Goal: Task Accomplishment & Management: Manage account settings

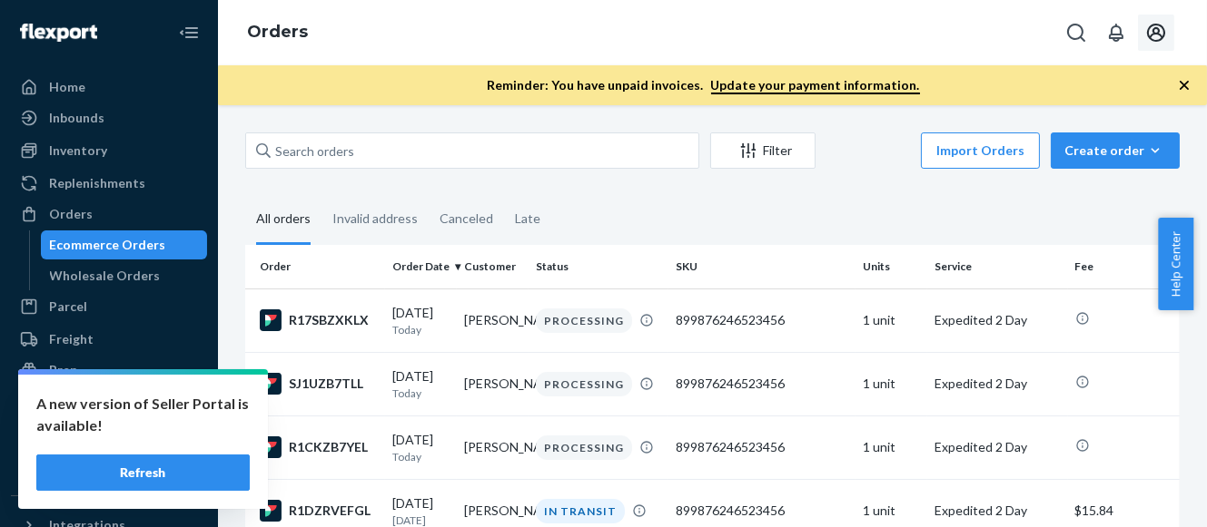
click at [1155, 32] on icon "Open account menu" at bounding box center [1156, 33] width 22 height 22
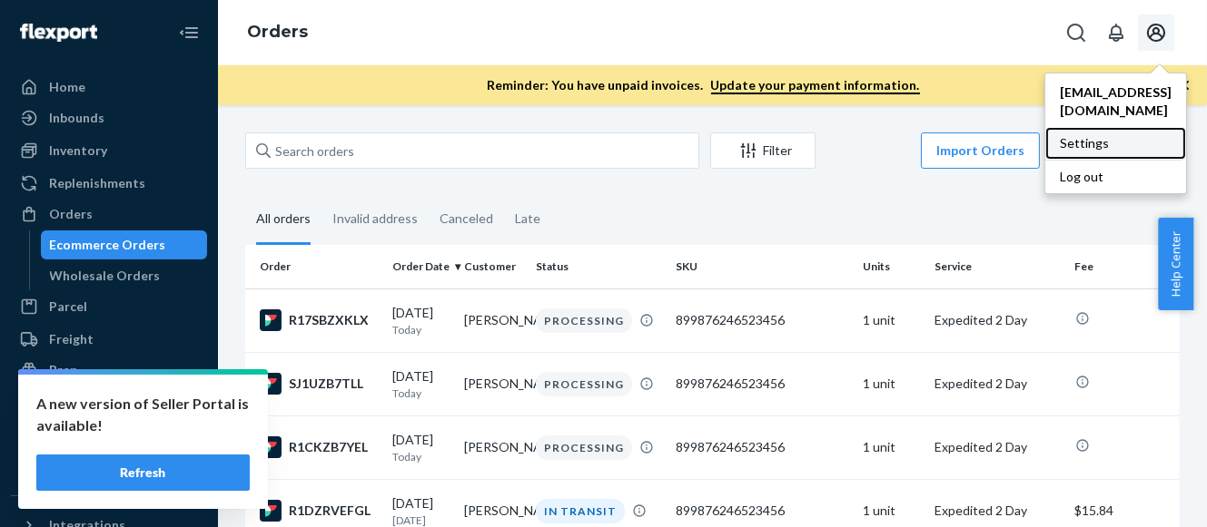
click at [1045, 127] on div "Settings" at bounding box center [1115, 143] width 141 height 33
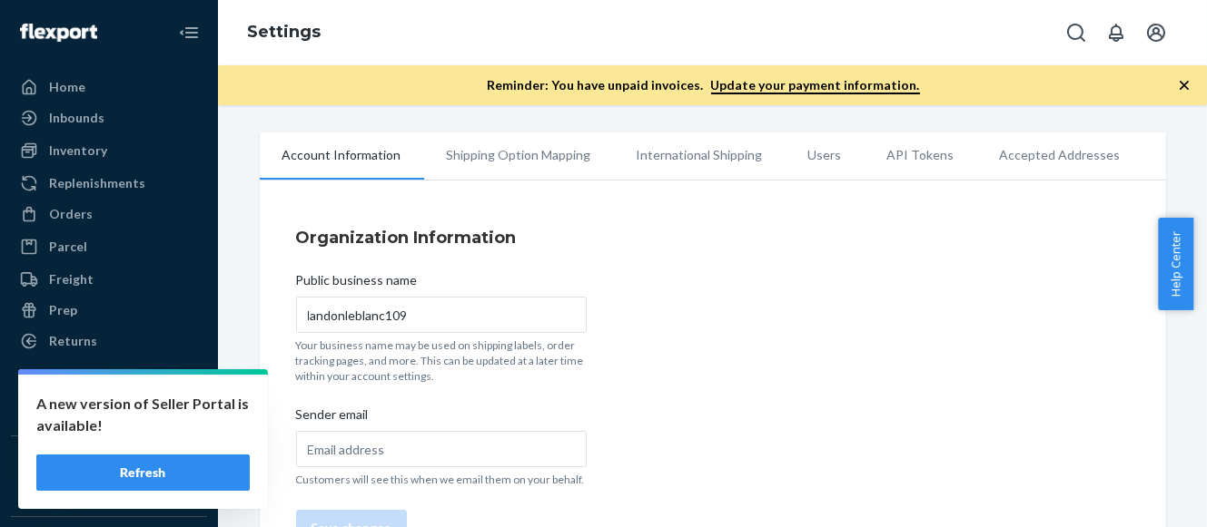
click at [820, 153] on li "Users" at bounding box center [824, 155] width 79 height 45
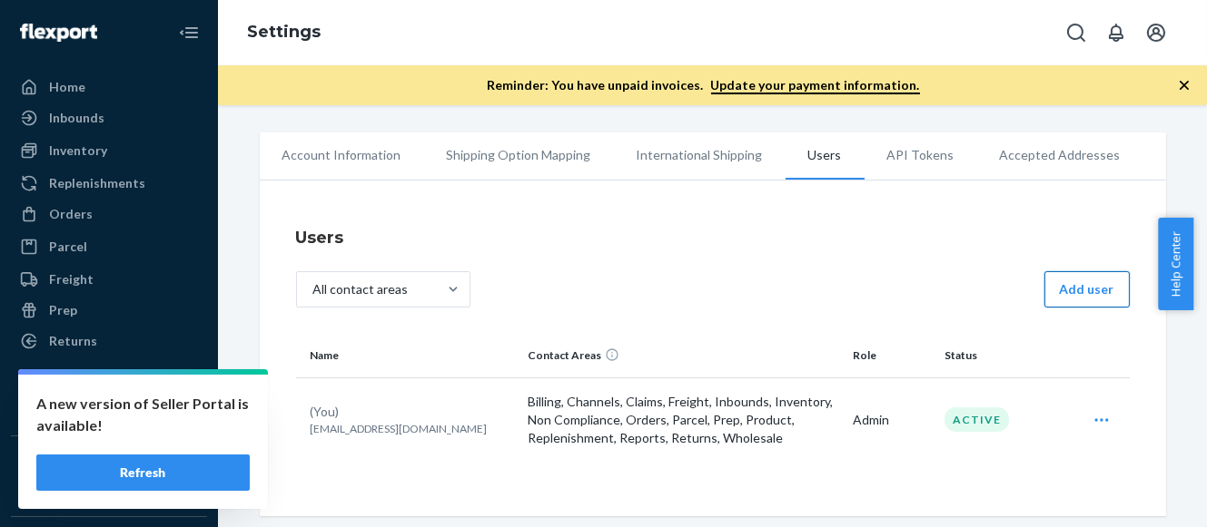
click at [1088, 297] on button "Add user" at bounding box center [1086, 289] width 85 height 36
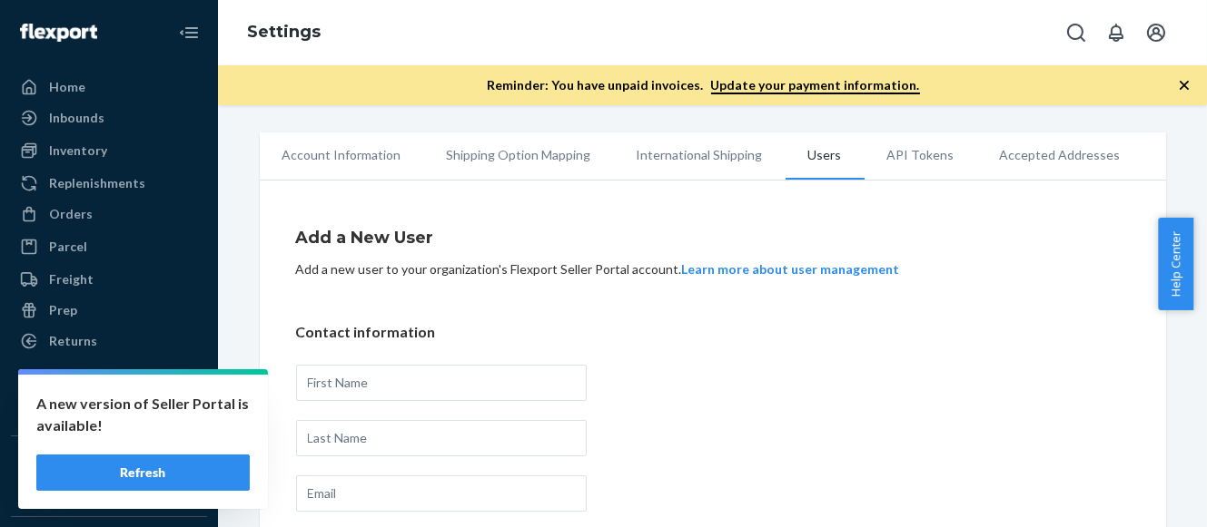
scroll to position [176, 0]
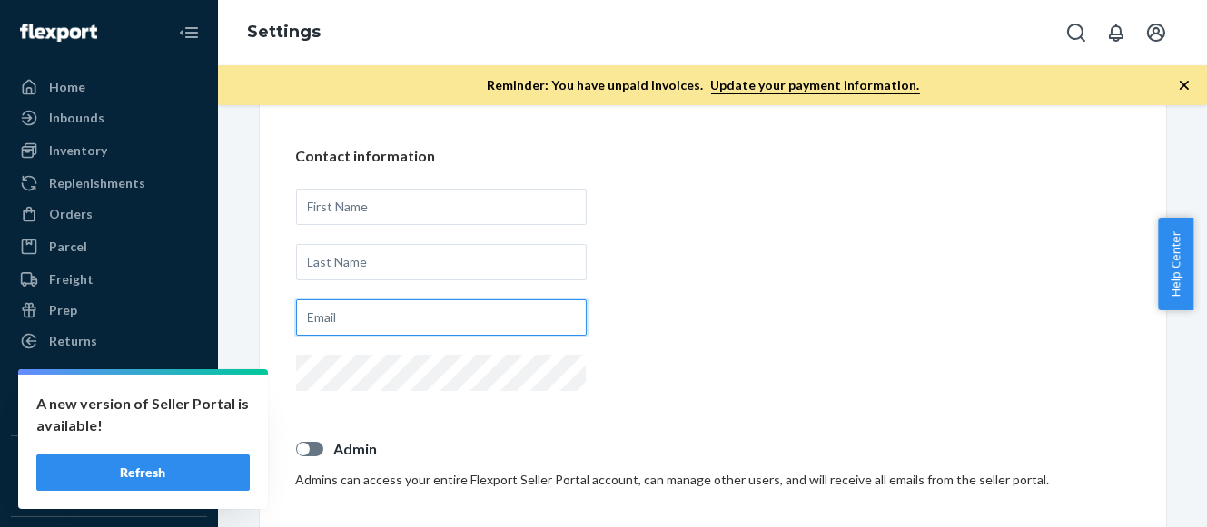
click at [534, 316] on input "text" at bounding box center [441, 318] width 291 height 36
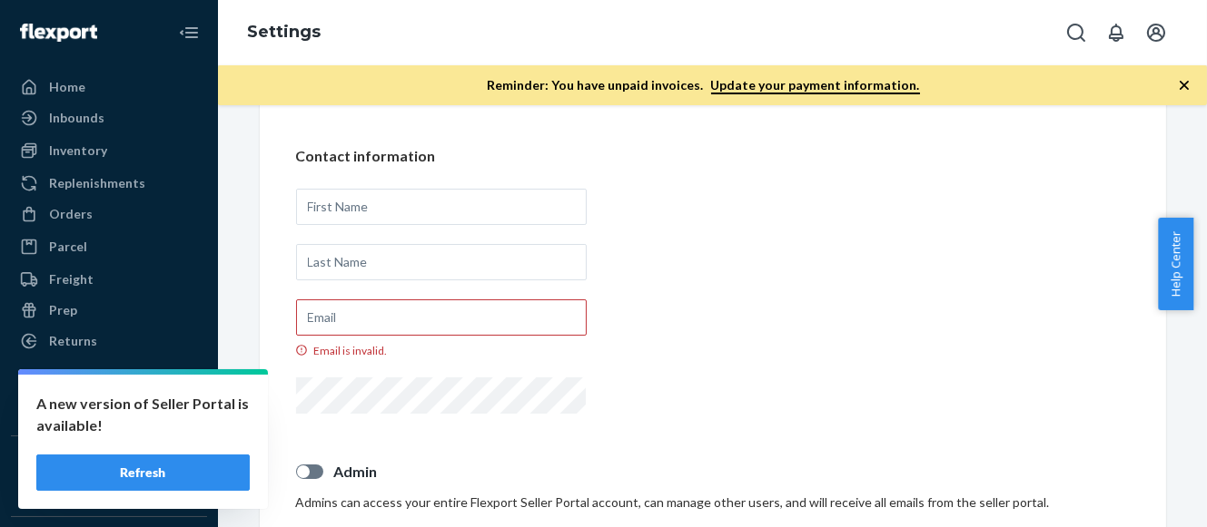
click at [813, 310] on div "Contact information Email is invalid." at bounding box center [712, 282] width 833 height 272
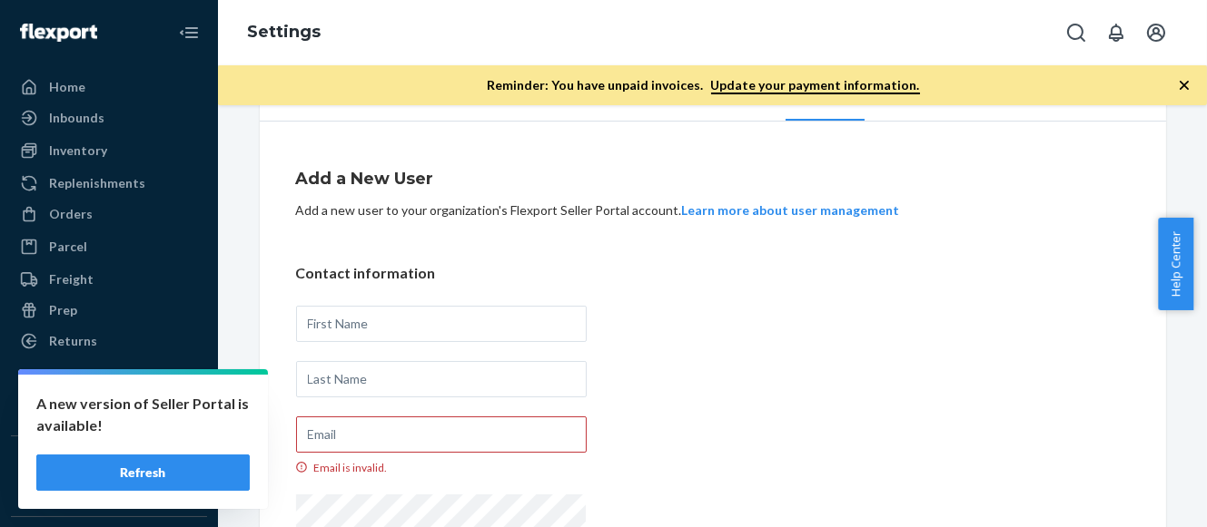
scroll to position [0, 0]
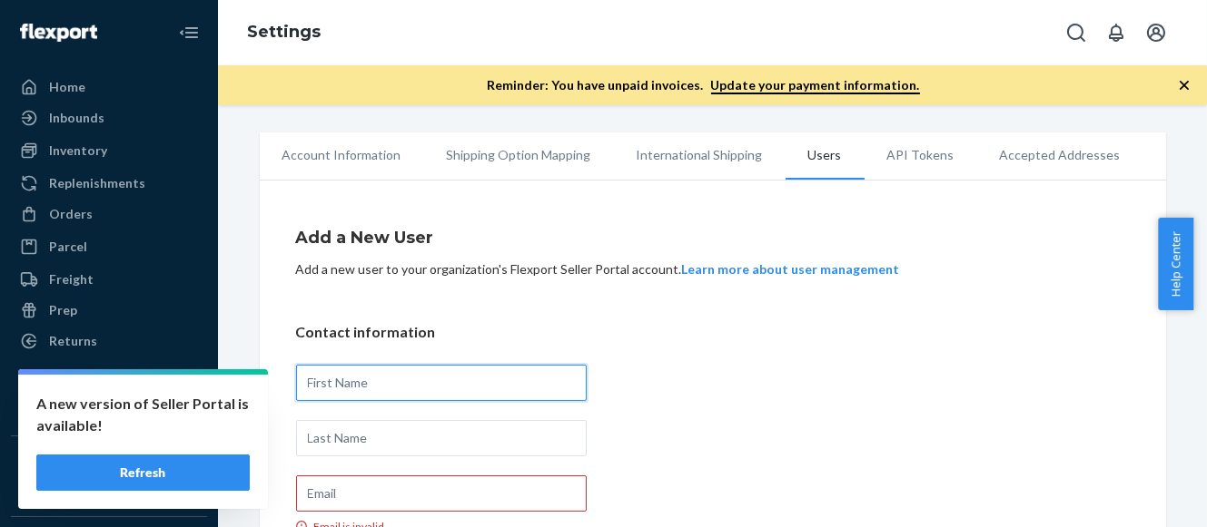
click at [433, 377] on input "text" at bounding box center [441, 383] width 291 height 36
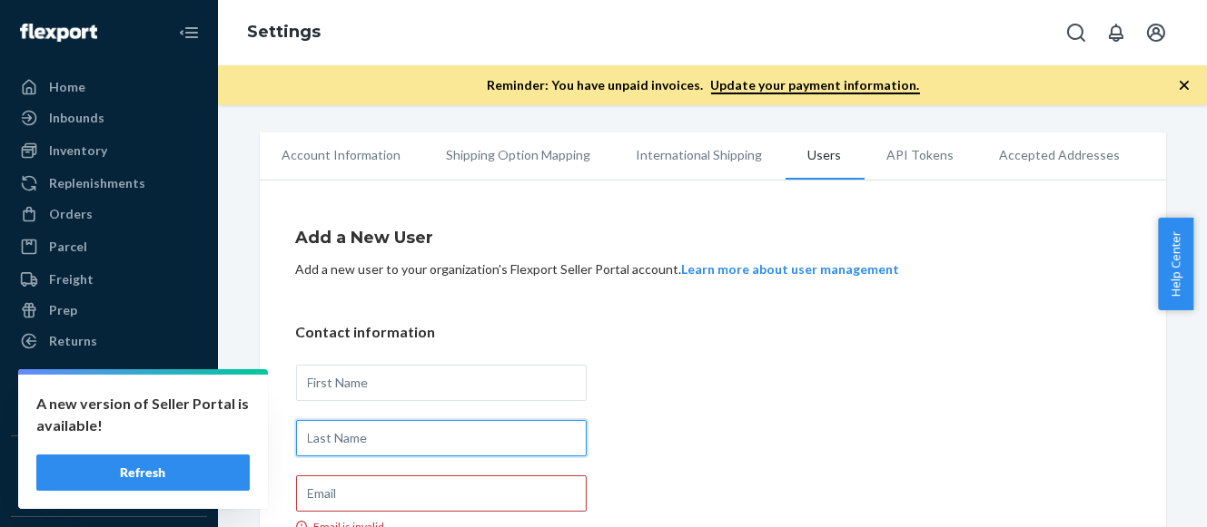
click at [438, 435] on input "text" at bounding box center [441, 438] width 291 height 36
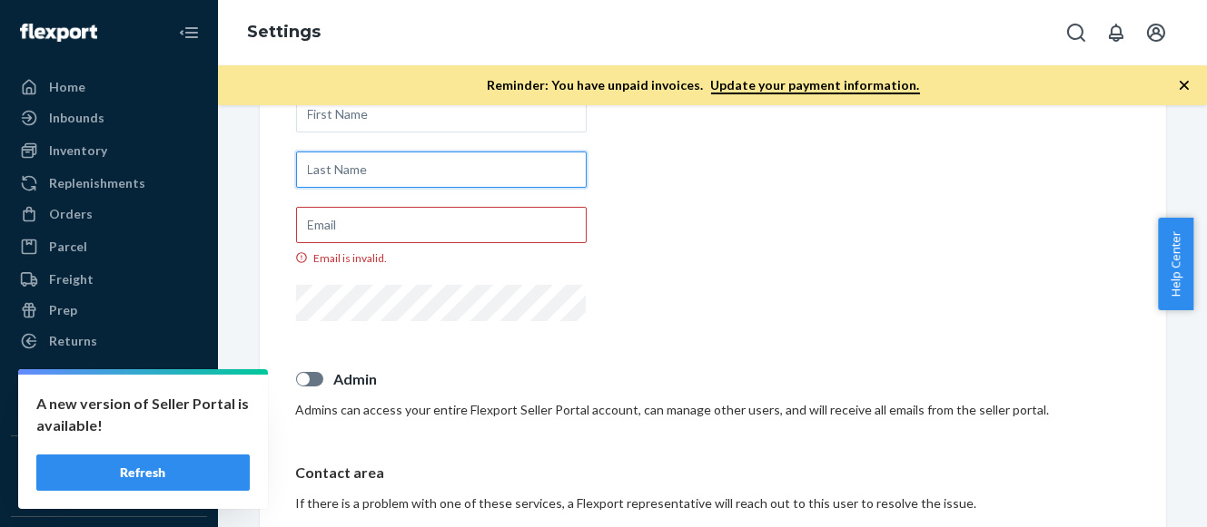
scroll to position [230, 0]
